Goal: Information Seeking & Learning: Learn about a topic

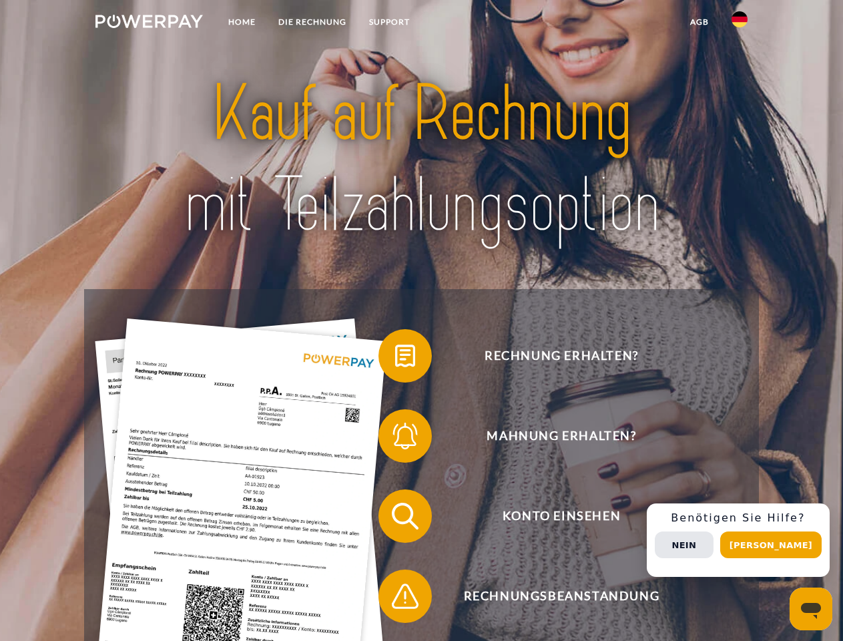
click at [149, 23] on img at bounding box center [149, 21] width 108 height 13
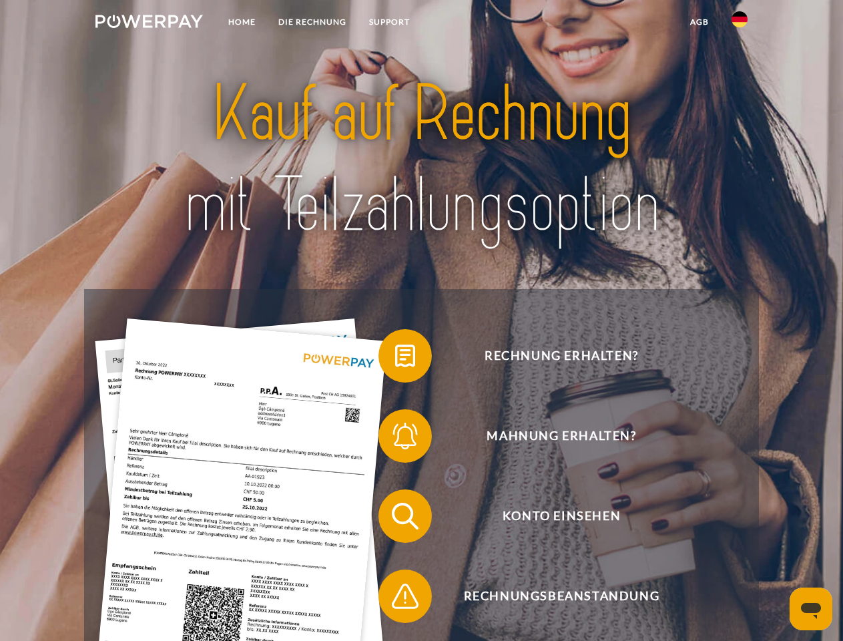
click at [740, 23] on img at bounding box center [740, 19] width 16 height 16
click at [699, 22] on link "agb" at bounding box center [699, 22] width 41 height 24
click at [395, 359] on span at bounding box center [385, 356] width 67 height 67
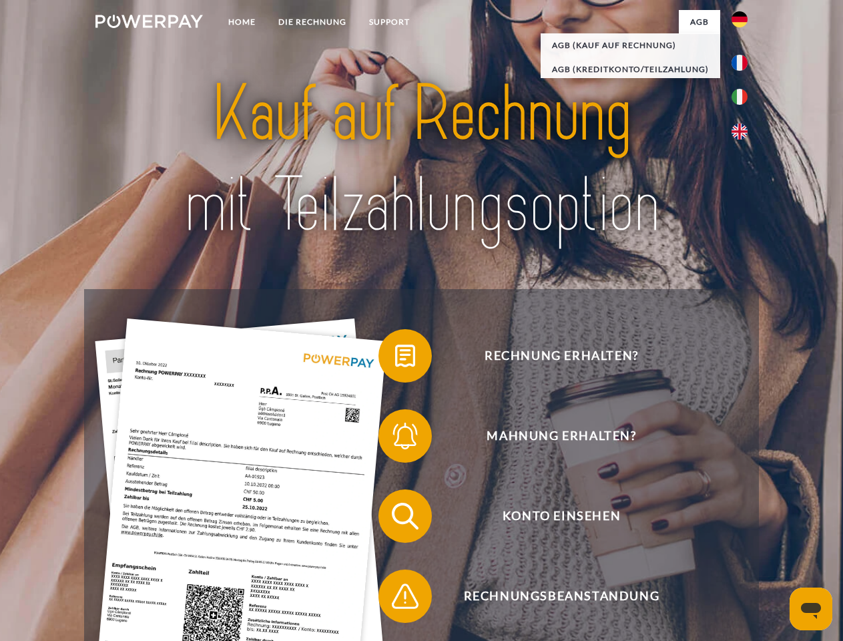
click at [395, 439] on span at bounding box center [385, 436] width 67 height 67
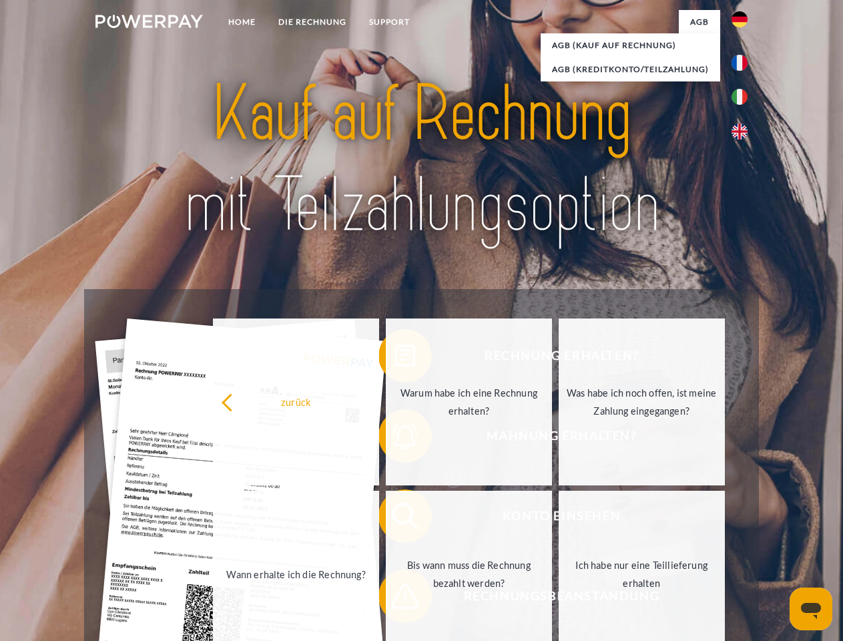
click at [395, 519] on link "Bis wann muss die Rechnung bezahlt werden?" at bounding box center [469, 574] width 166 height 167
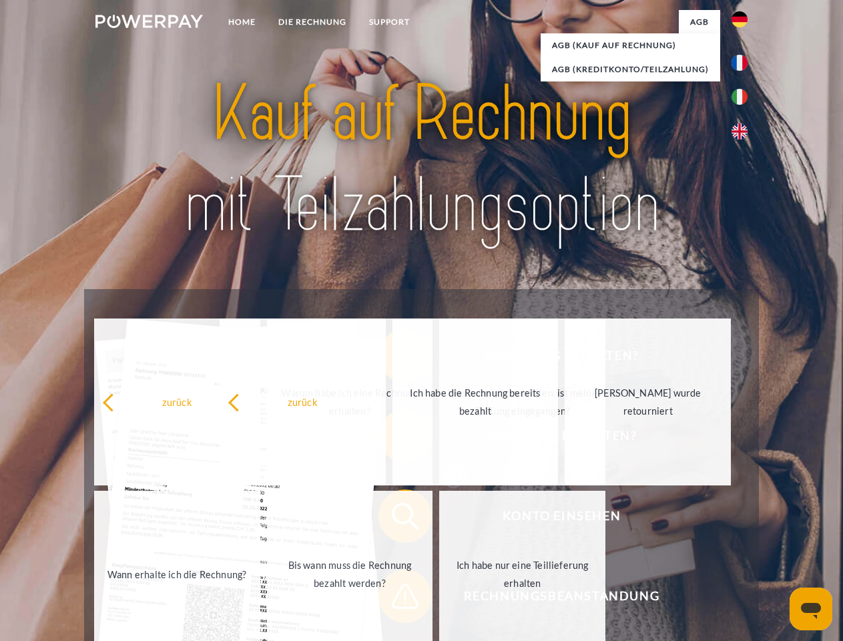
click at [395, 599] on span at bounding box center [385, 596] width 67 height 67
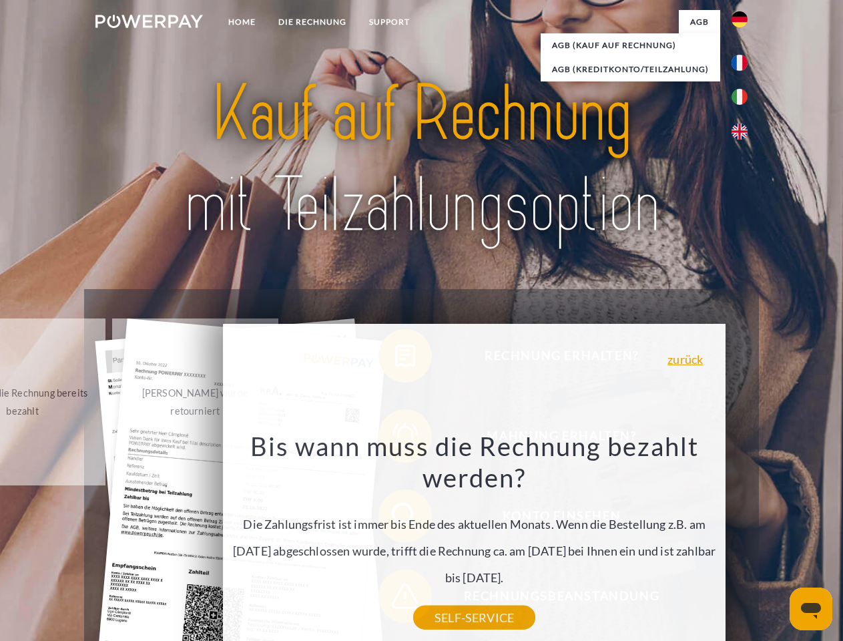
click at [743, 540] on div "Rechnung erhalten? Mahnung erhalten? Konto einsehen" at bounding box center [421, 556] width 674 height 534
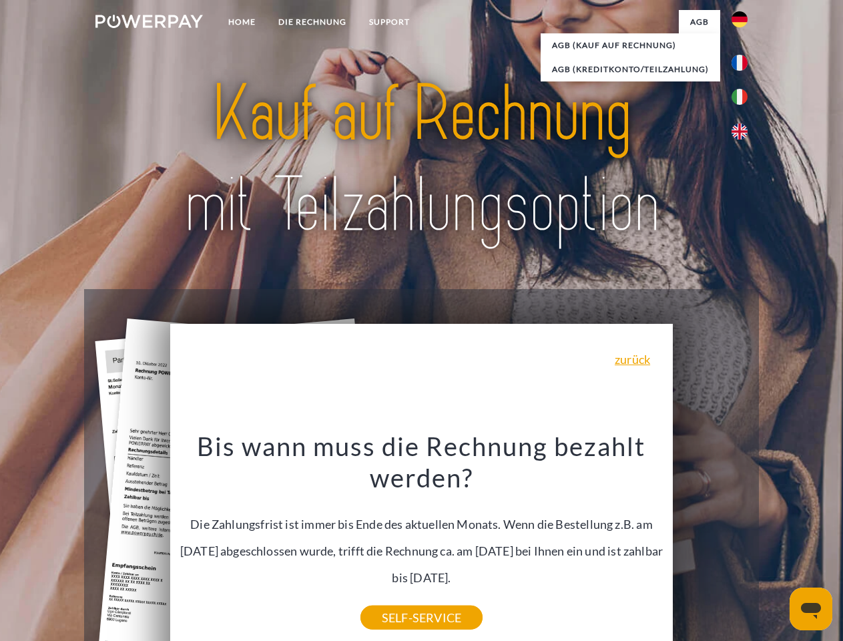
click at [710, 543] on span "Konto einsehen" at bounding box center [561, 515] width 327 height 53
click at [776, 545] on header "Home DIE RECHNUNG SUPPORT" at bounding box center [421, 461] width 843 height 922
